Goal: Download file/media

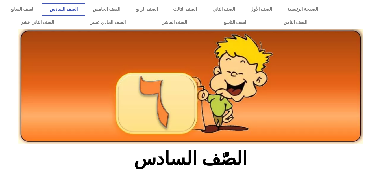
scroll to position [120, 0]
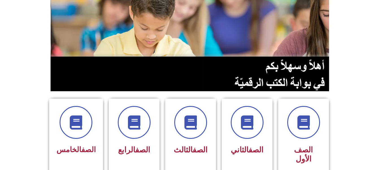
scroll to position [67, 0]
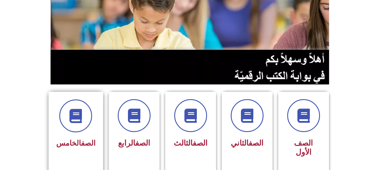
click at [90, 140] on link "الصف" at bounding box center [88, 143] width 14 height 8
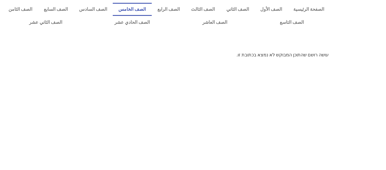
click at [151, 7] on link "الصف الخامس" at bounding box center [132, 9] width 39 height 13
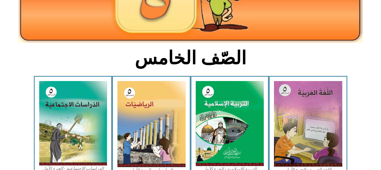
scroll to position [116, 0]
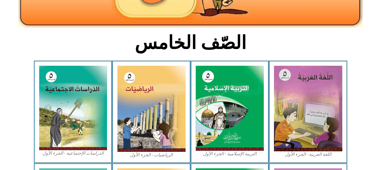
click at [84, 155] on figcaption "الدراسات الإجتماعية - الجزء الأول​" at bounding box center [73, 153] width 68 height 6
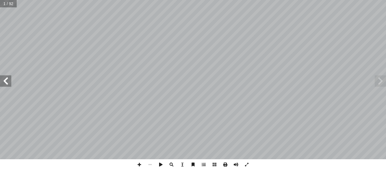
click at [226, 163] on span at bounding box center [225, 164] width 11 height 11
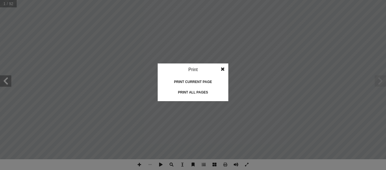
click at [192, 90] on div "Print all pages" at bounding box center [193, 92] width 57 height 9
